Goal: Book appointment/travel/reservation

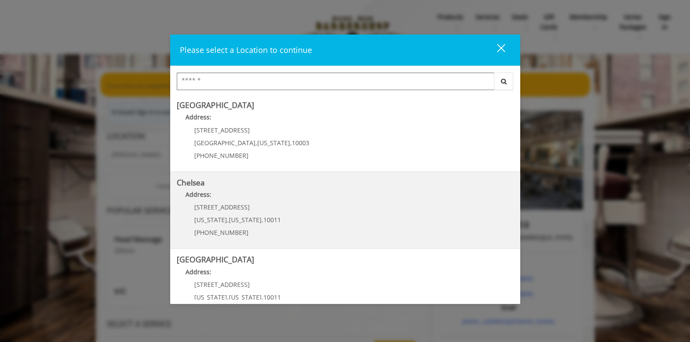
scroll to position [44, 0]
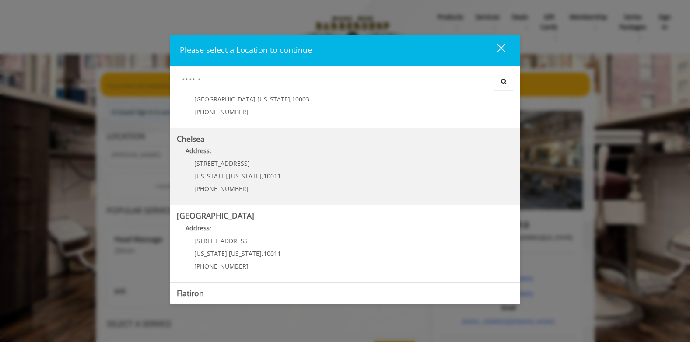
drag, startPoint x: 251, startPoint y: 161, endPoint x: 194, endPoint y: 164, distance: 57.8
click at [194, 164] on p "169/170 W 23rd St" at bounding box center [237, 163] width 87 height 7
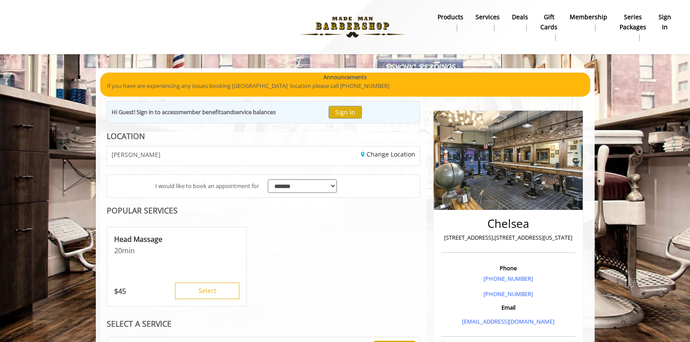
scroll to position [44, 0]
